Goal: Transaction & Acquisition: Purchase product/service

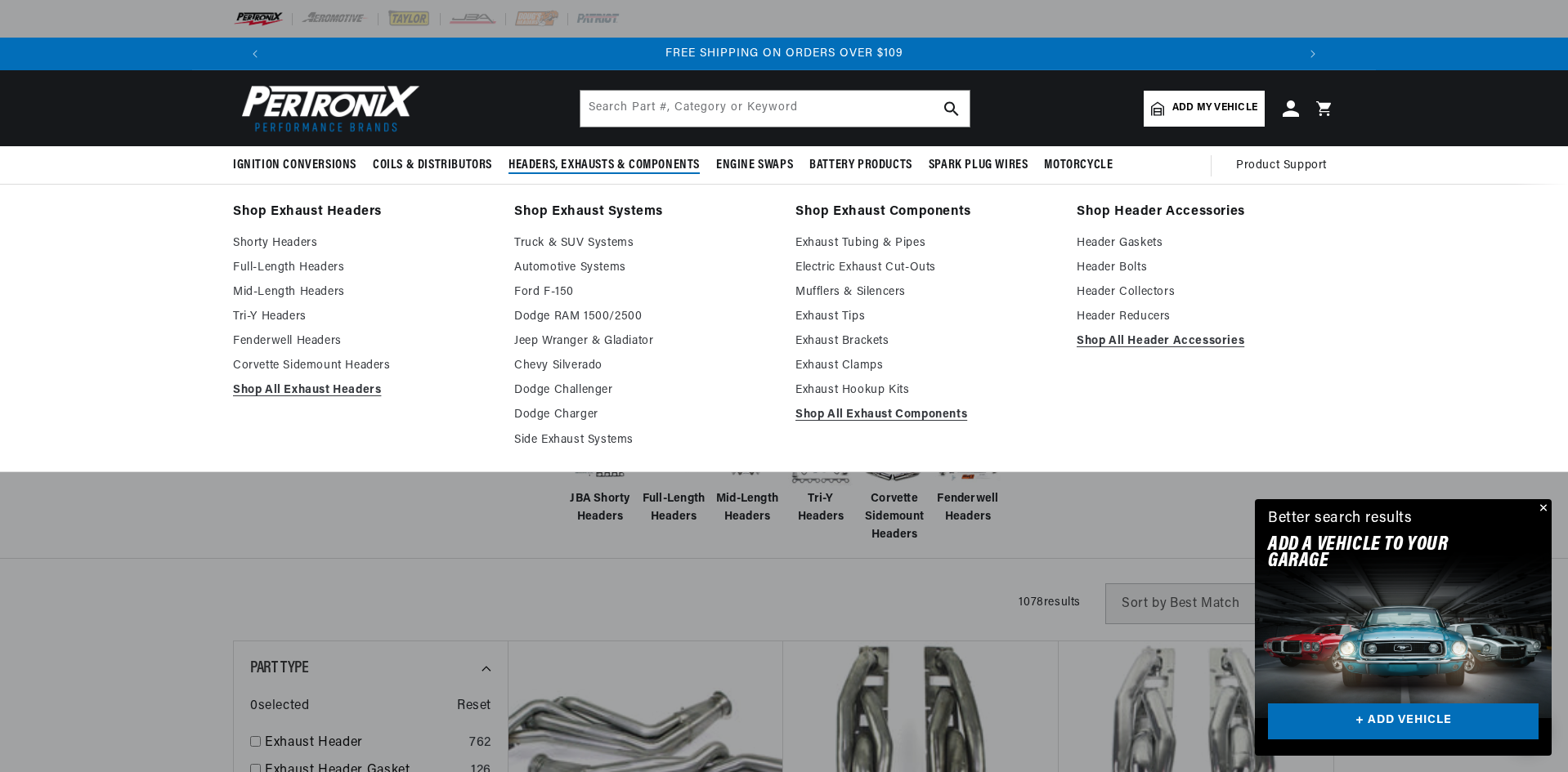
scroll to position [0, 2553]
click at [233, 401] on link "Shop All Exhaust Headers" at bounding box center [362, 391] width 258 height 20
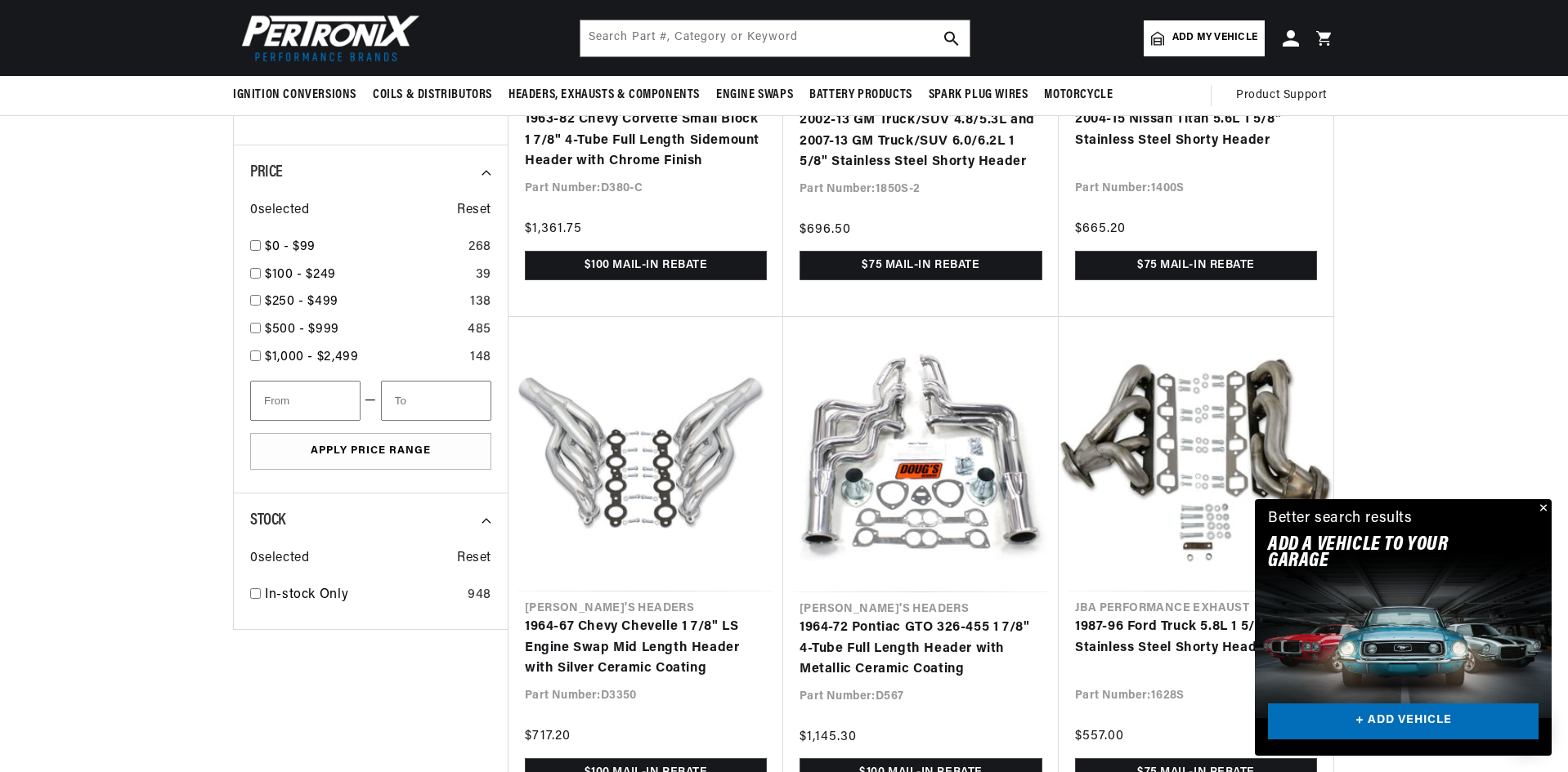
scroll to position [0, 2553]
click at [1540, 499] on button "Close" at bounding box center [1542, 509] width 20 height 20
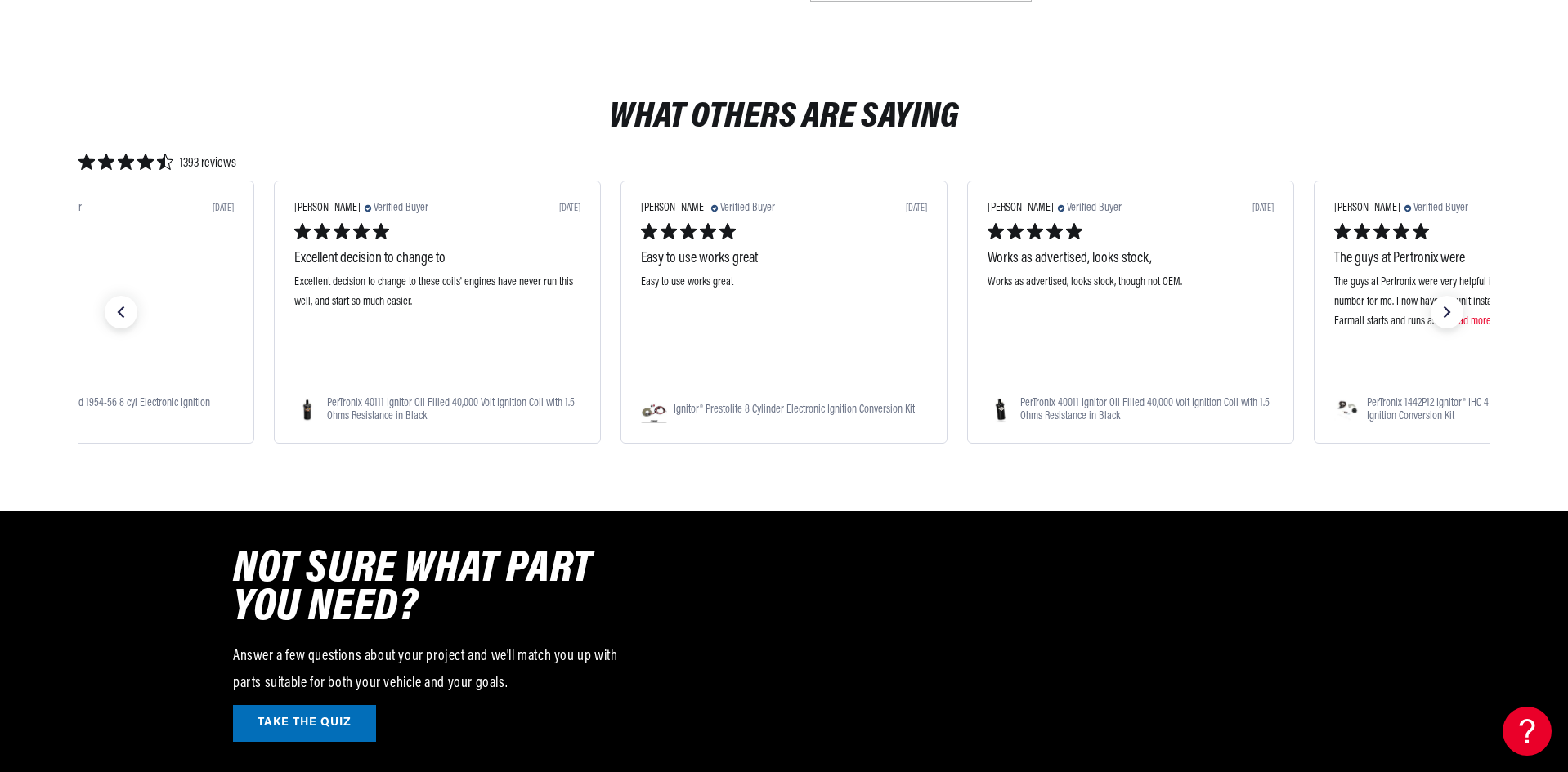
scroll to position [4985, 0]
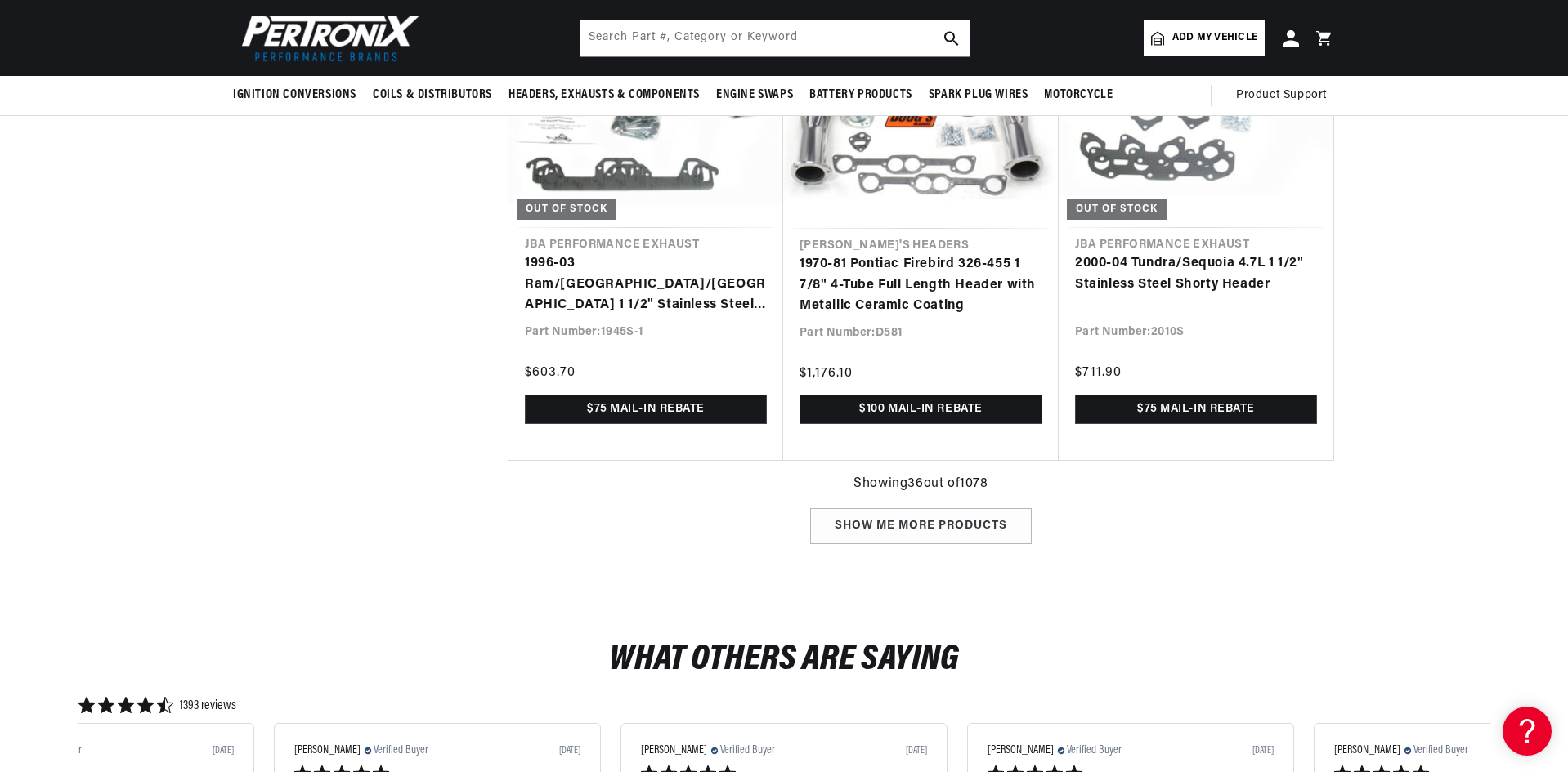
scroll to position [6048, 0]
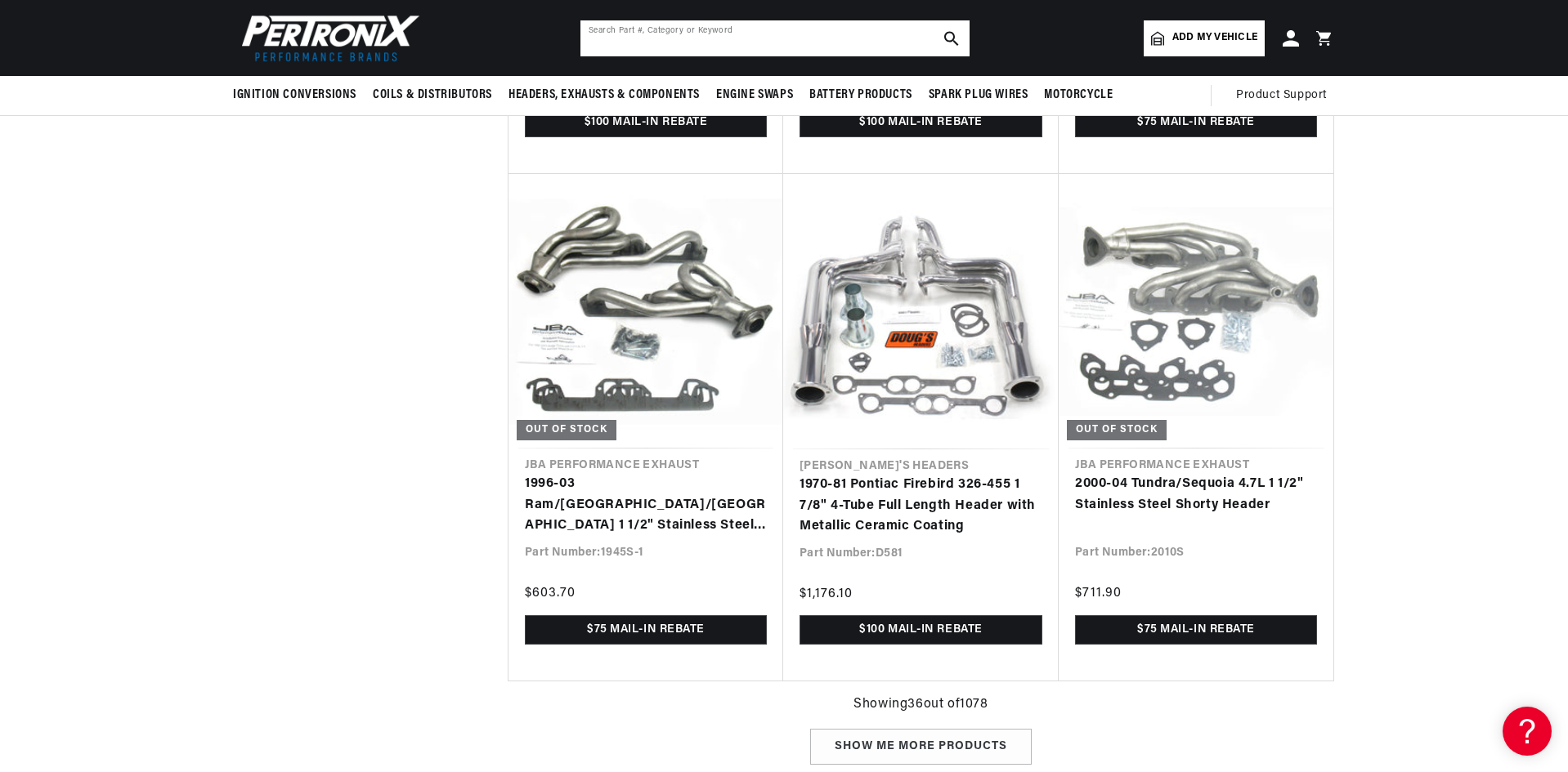
click at [736, 29] on input "text" at bounding box center [775, 39] width 389 height 36
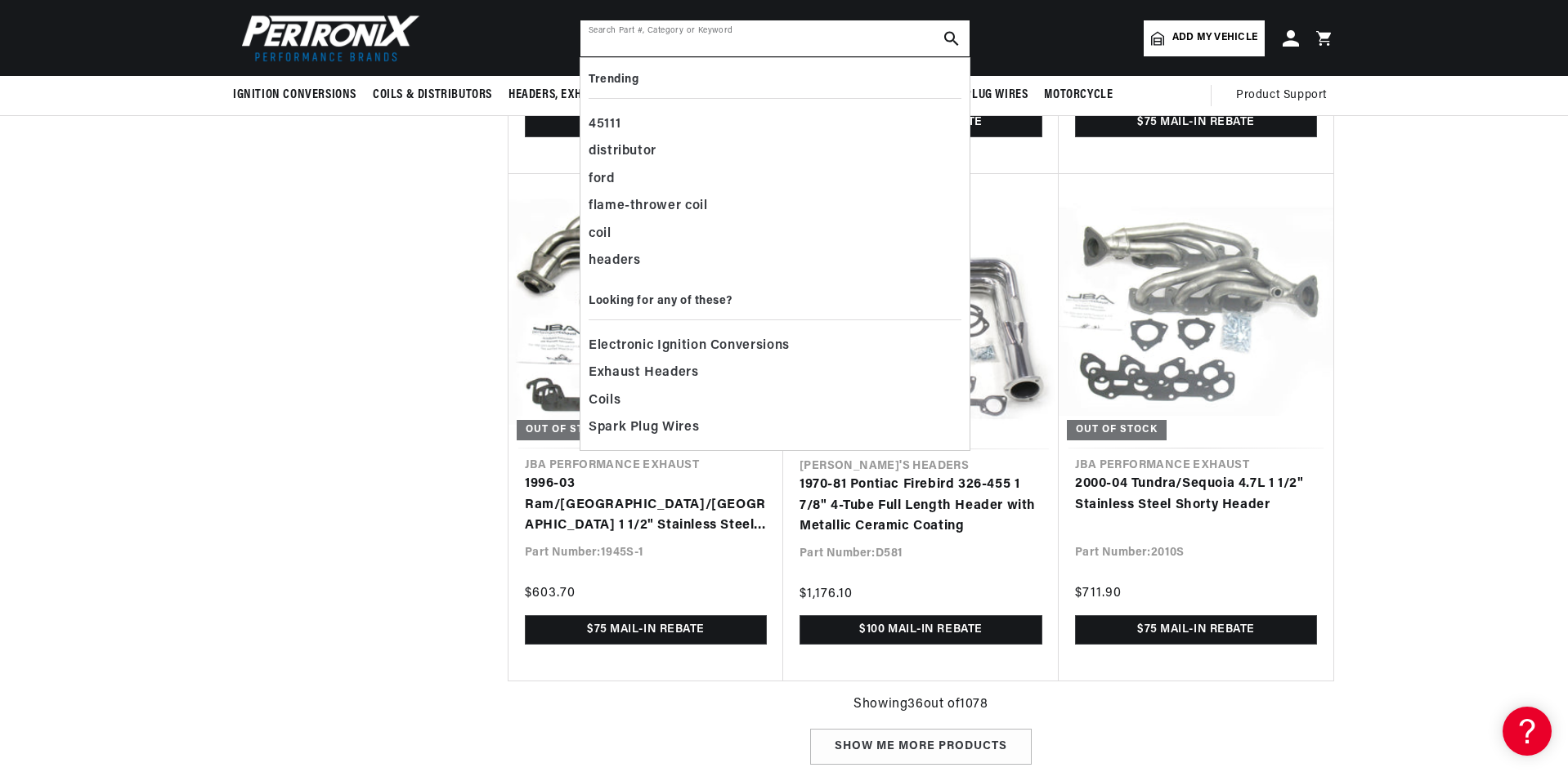
scroll to position [0, 2553]
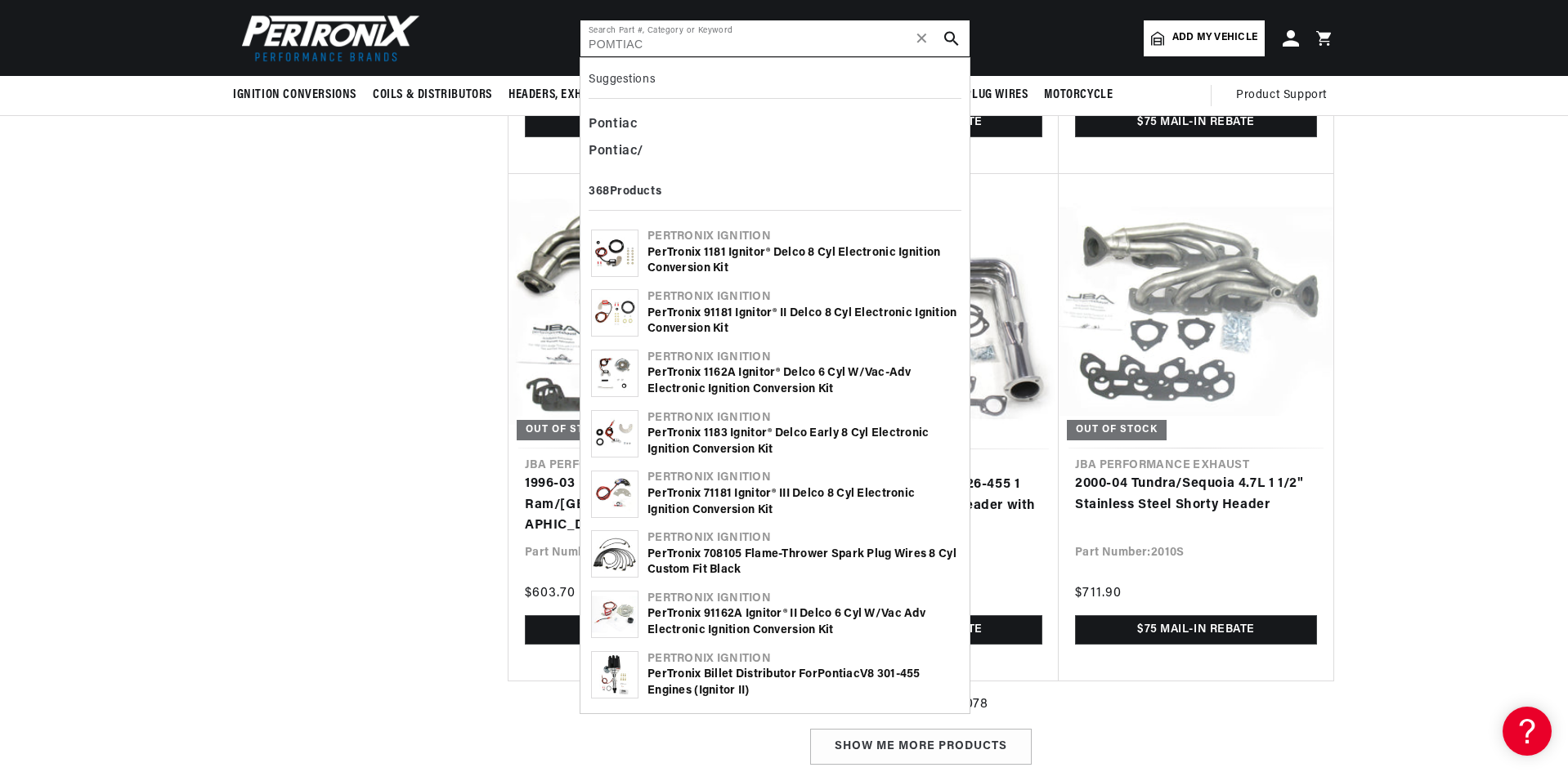
type input "POMTIAC"
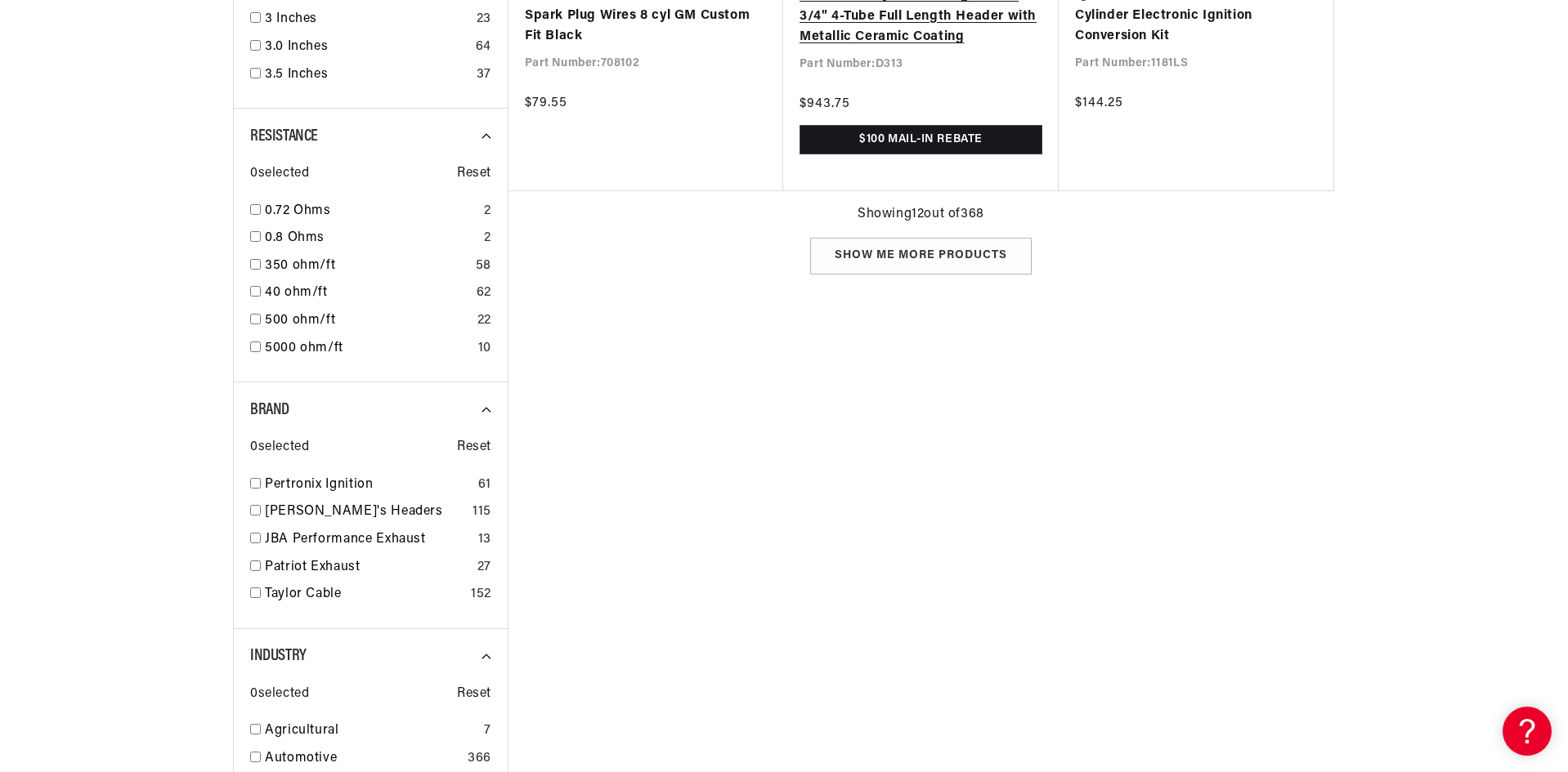
scroll to position [2288, 0]
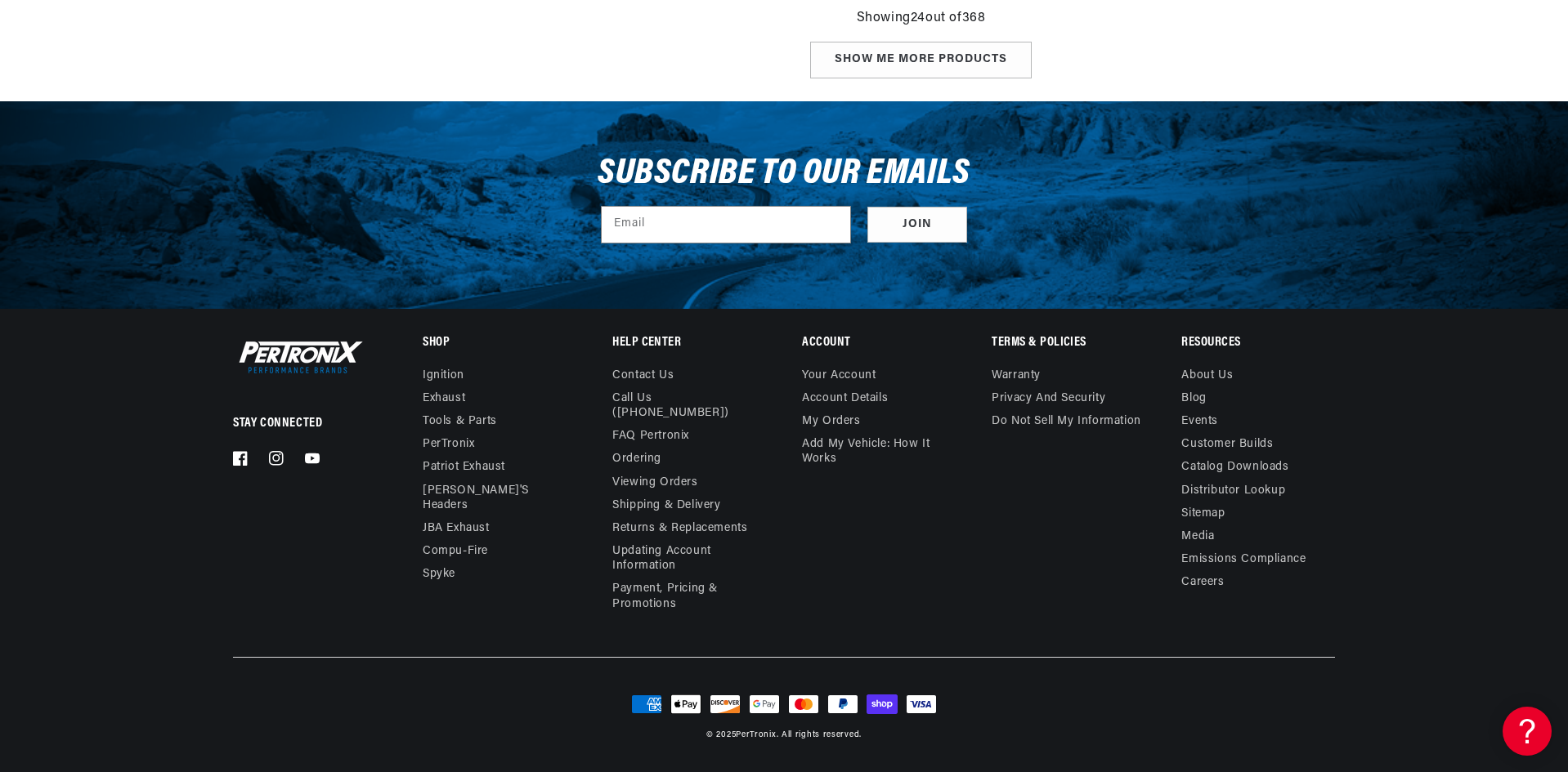
scroll to position [0, 46]
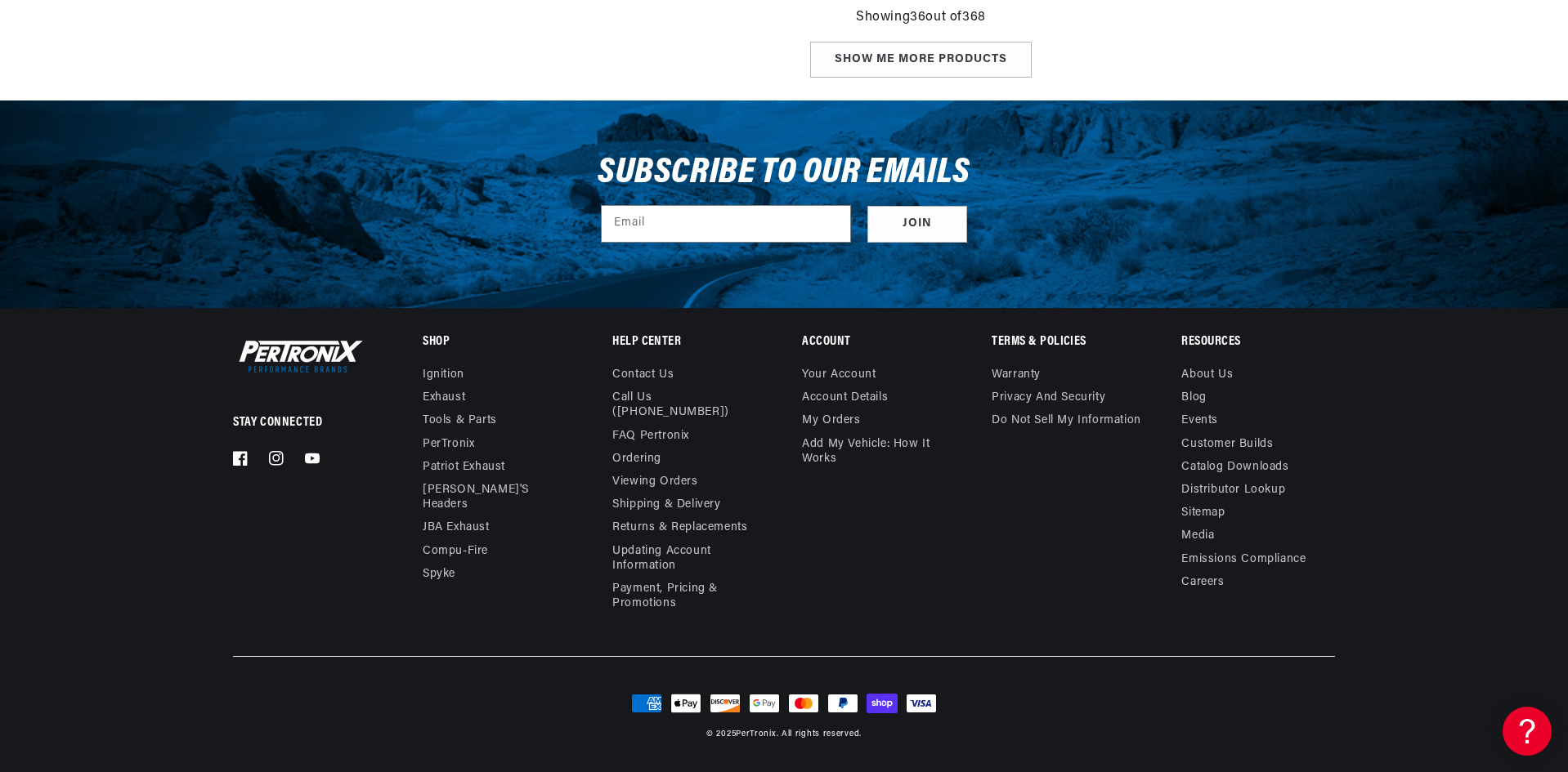
scroll to position [7029, 0]
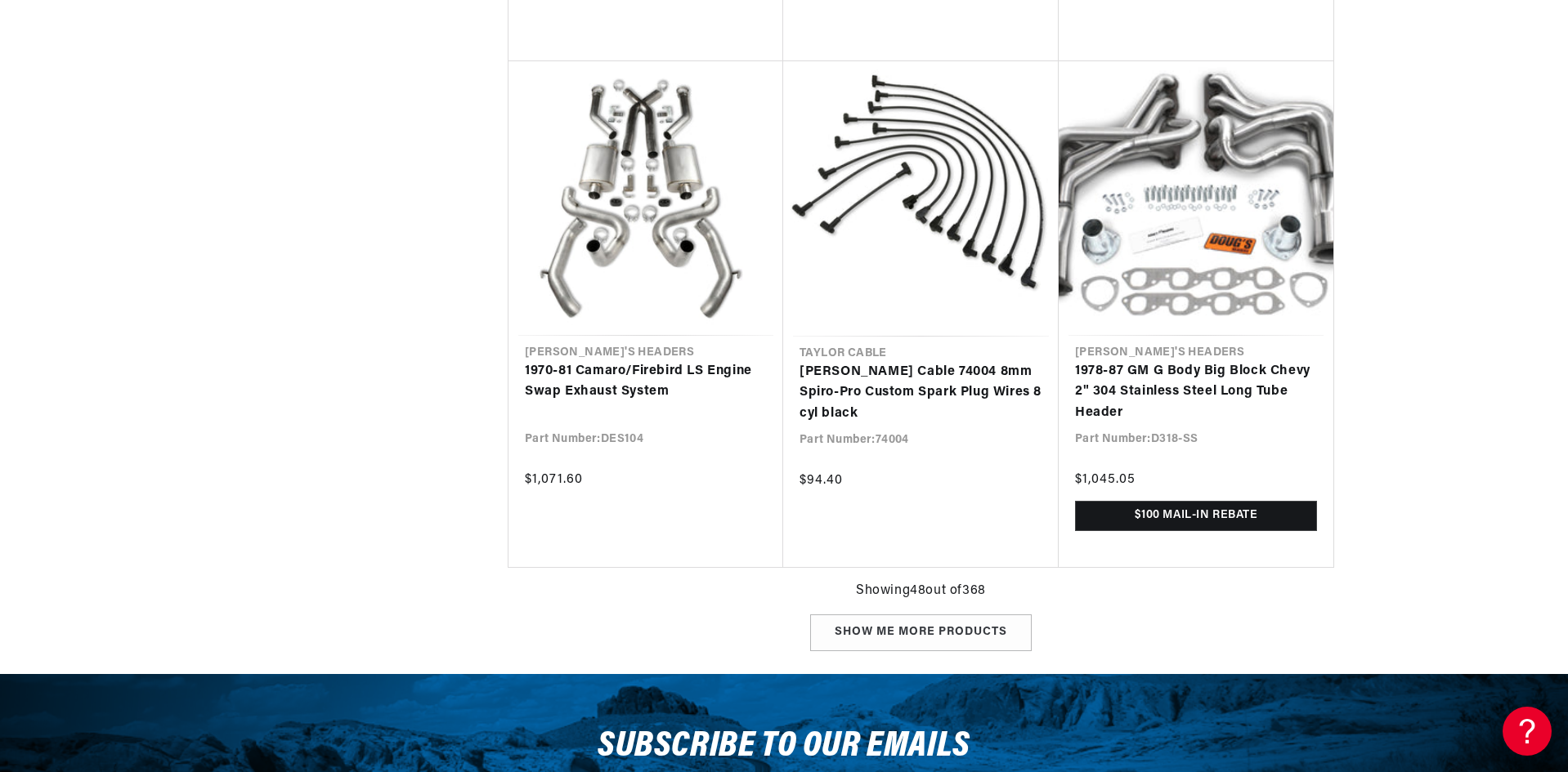
scroll to position [0, 1276]
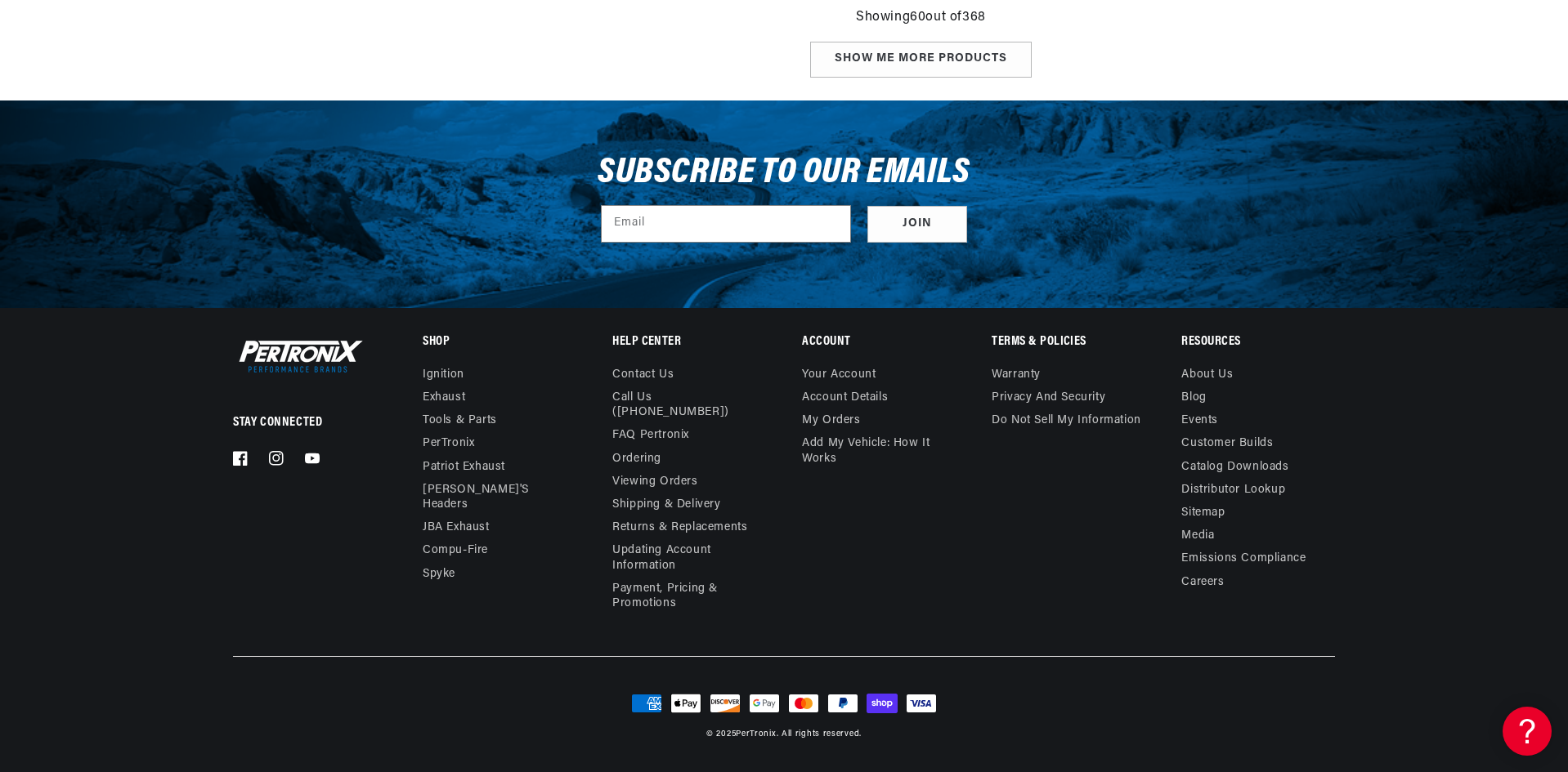
scroll to position [11606, 0]
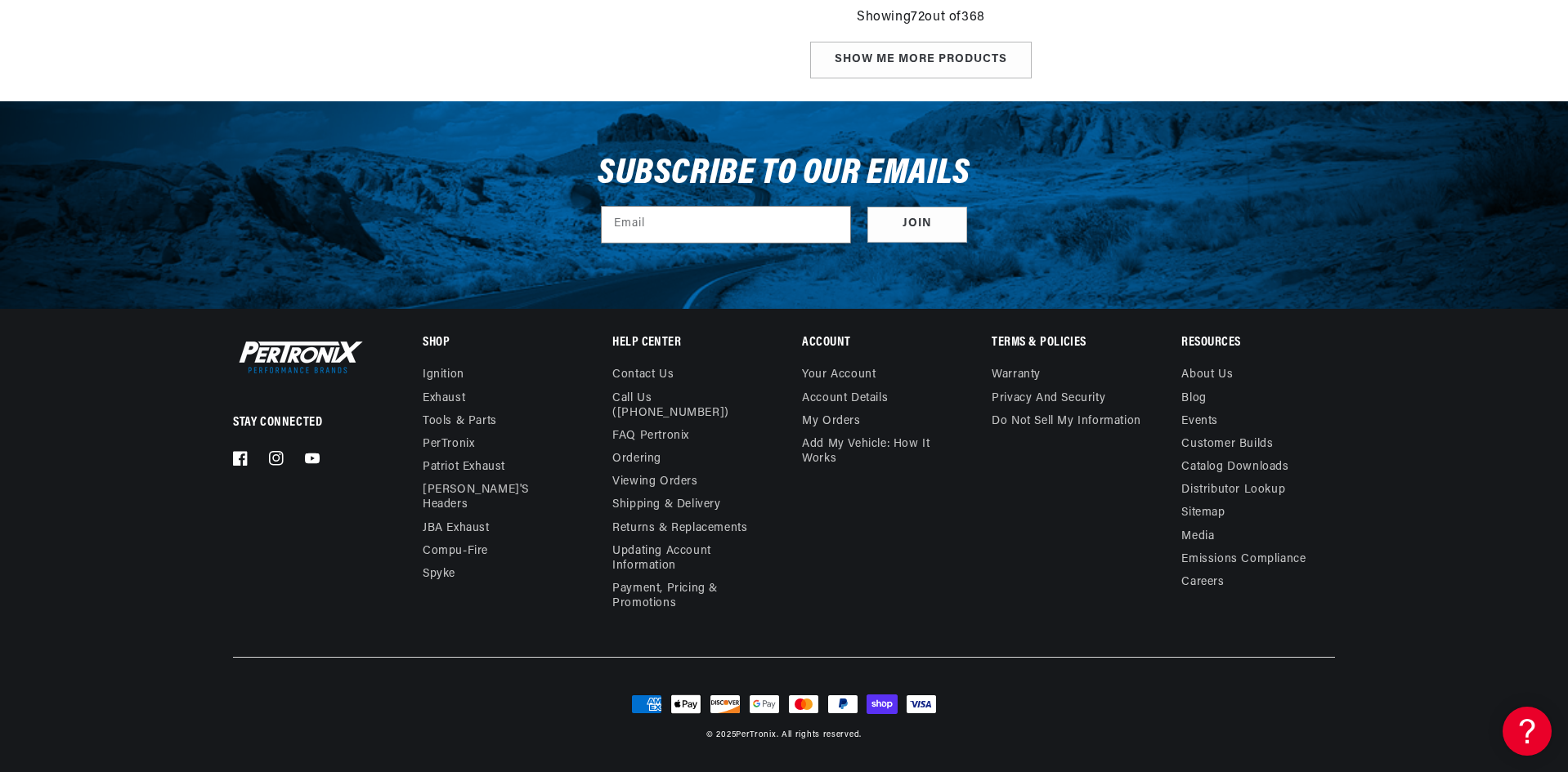
scroll to position [0, 1]
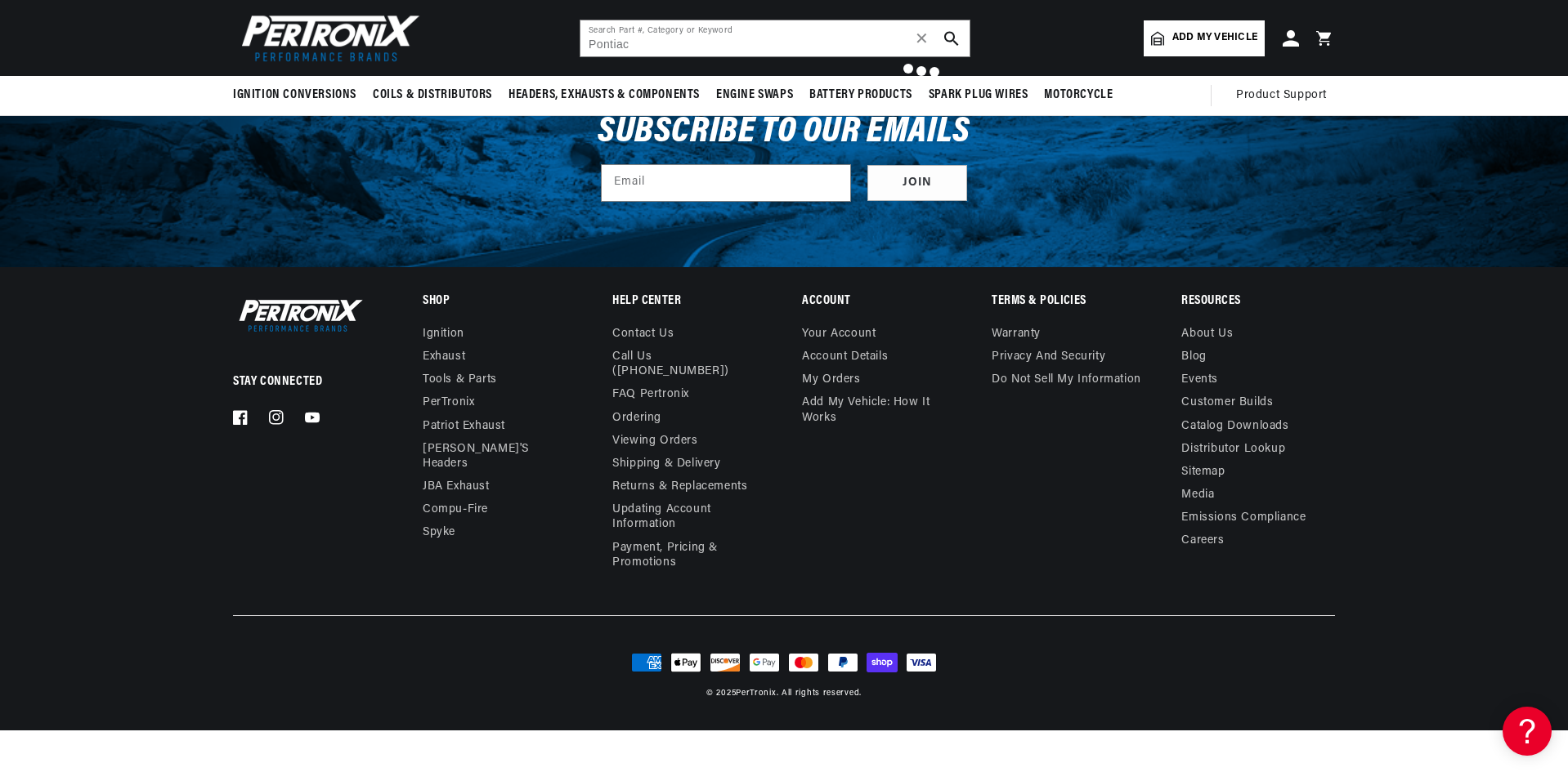
scroll to position [0, 4]
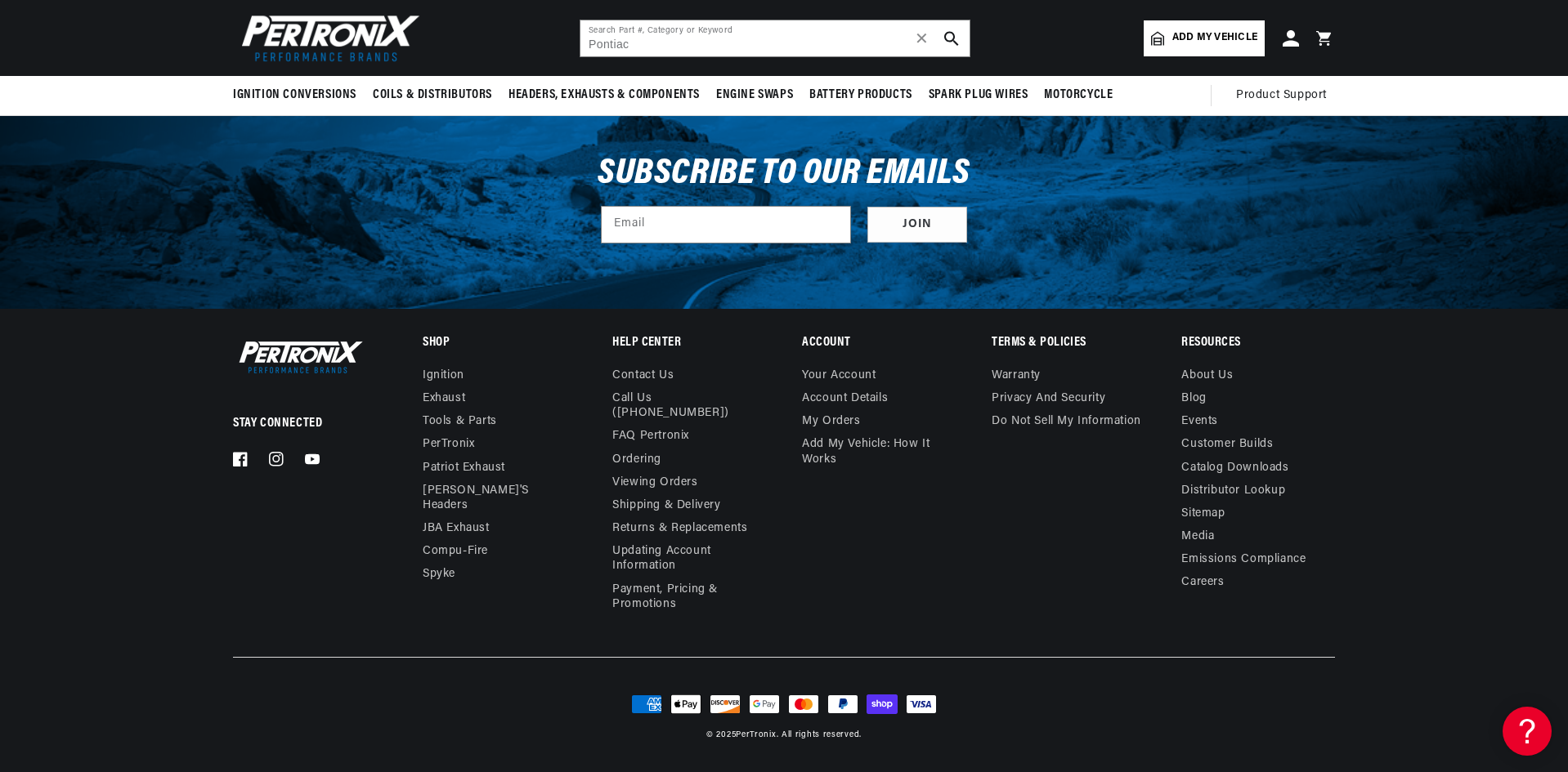
scroll to position [0, 1231]
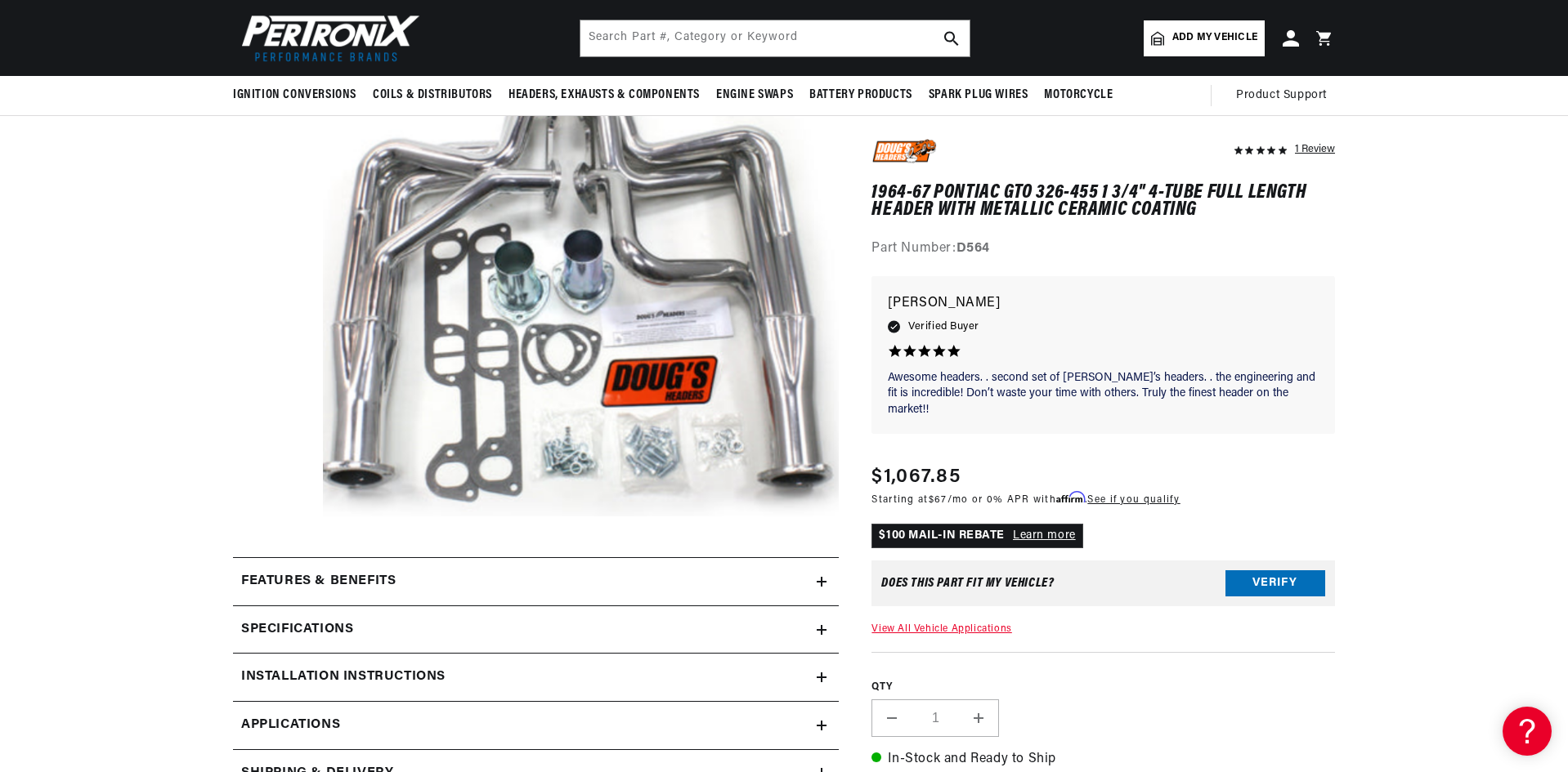
scroll to position [0, 1276]
